Goal: Find contact information: Find contact information

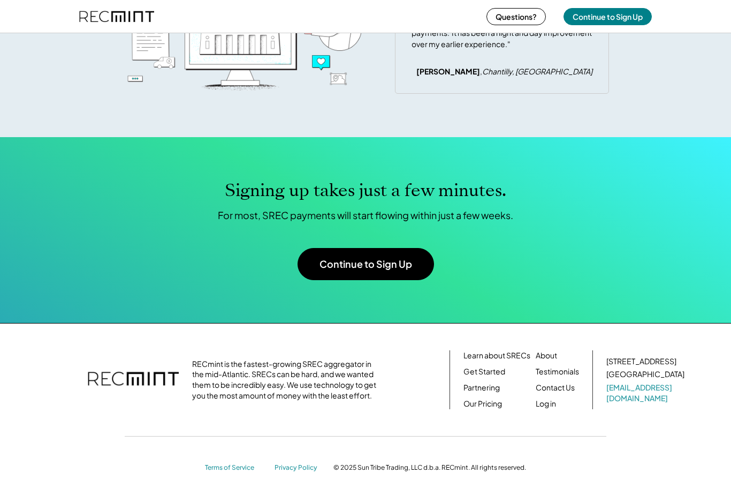
scroll to position [3349, 0]
click at [565, 391] on link "Contact Us" at bounding box center [555, 387] width 39 height 11
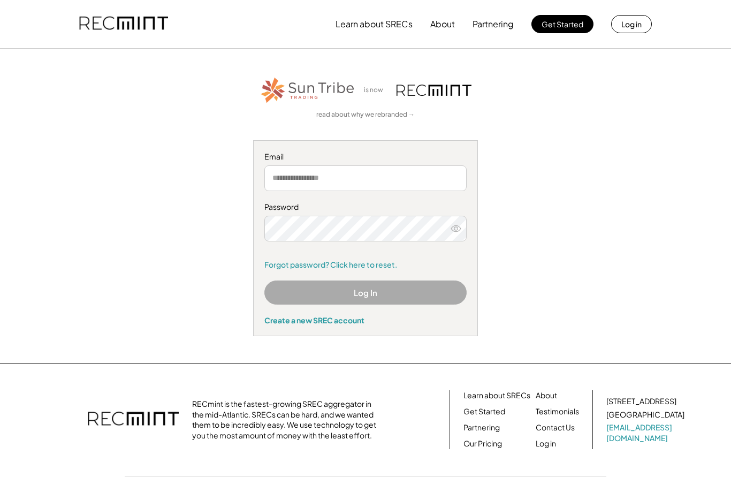
scroll to position [16, 0]
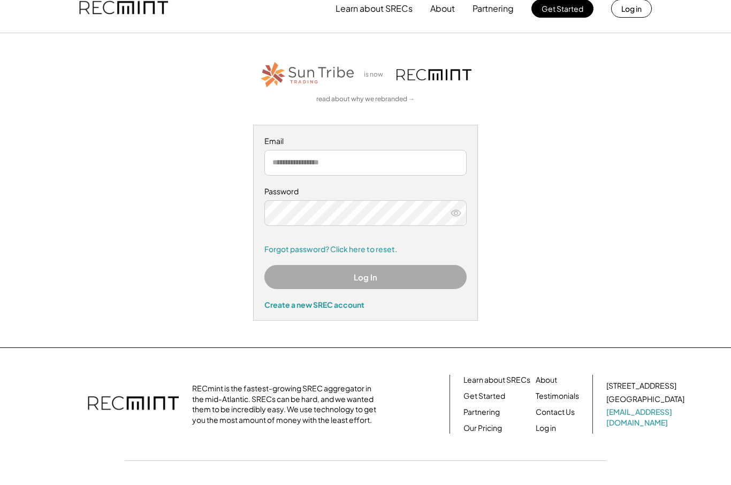
click at [46, 171] on div "is now read about why we rebranded → Email Password Forgot password? Click here…" at bounding box center [366, 190] width 660 height 261
